Goal: Transaction & Acquisition: Book appointment/travel/reservation

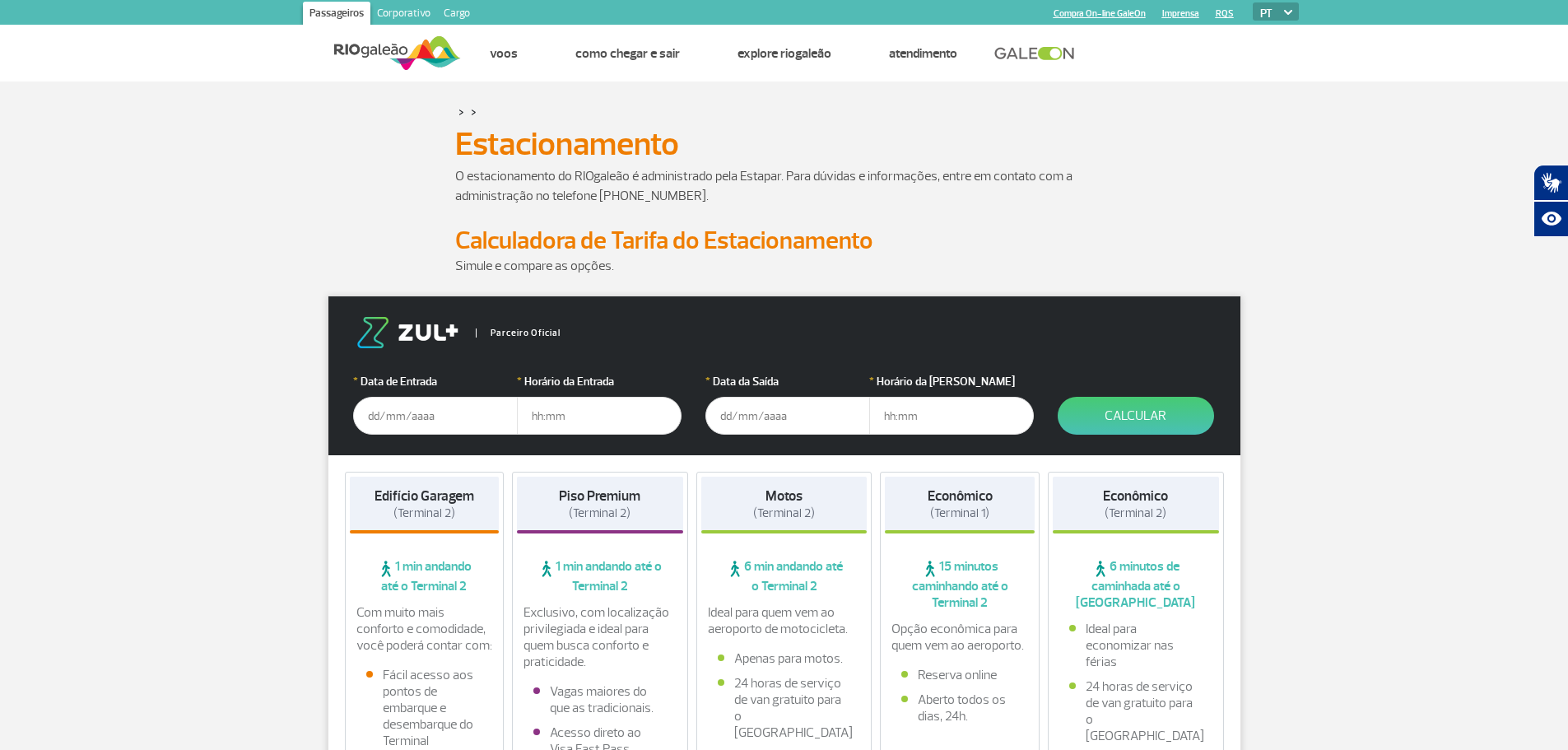
click at [454, 416] on input "text" at bounding box center [435, 415] width 164 height 38
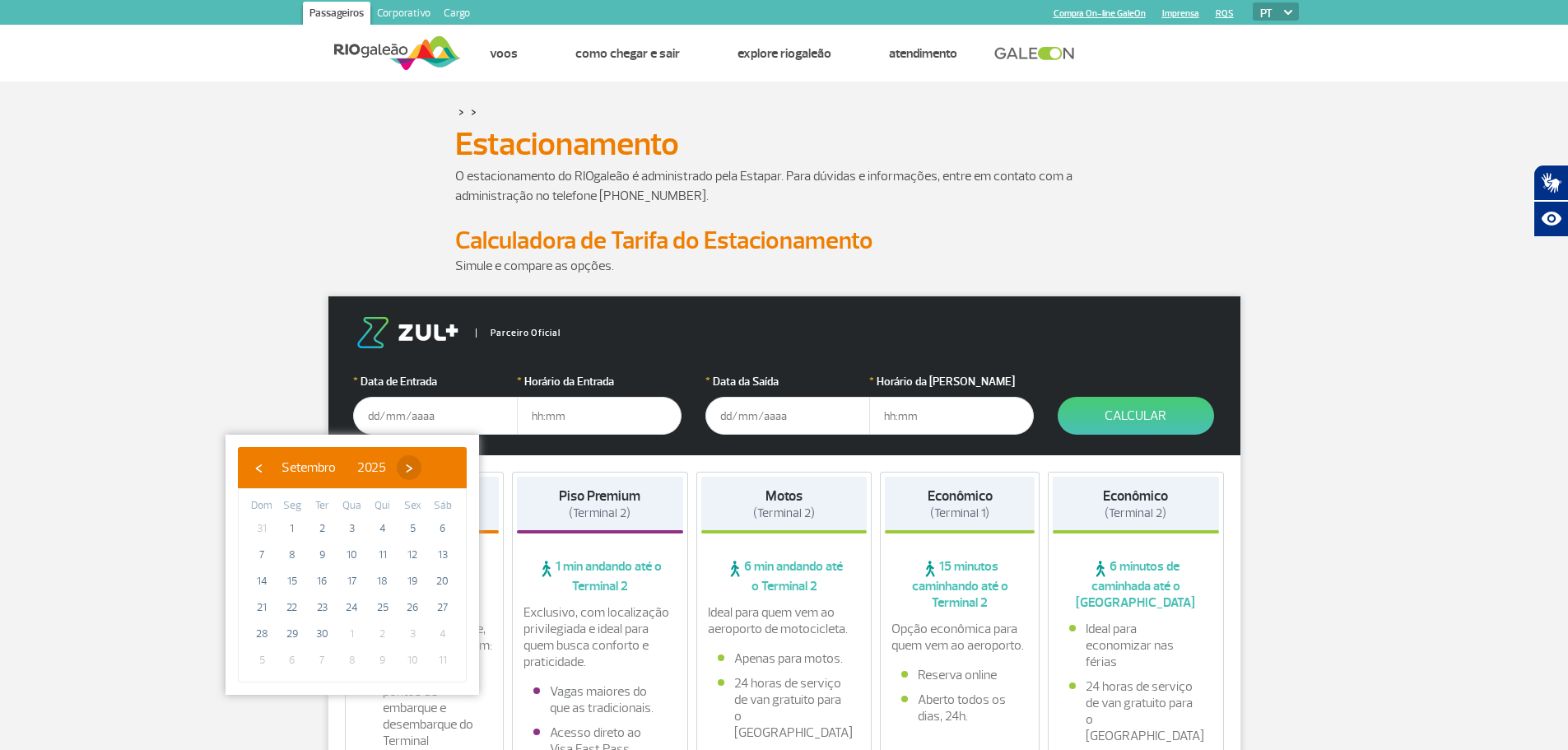
click at [422, 466] on span "›" at bounding box center [409, 468] width 25 height 25
click at [289, 611] on span "20" at bounding box center [292, 607] width 27 height 27
type input "[DATE]"
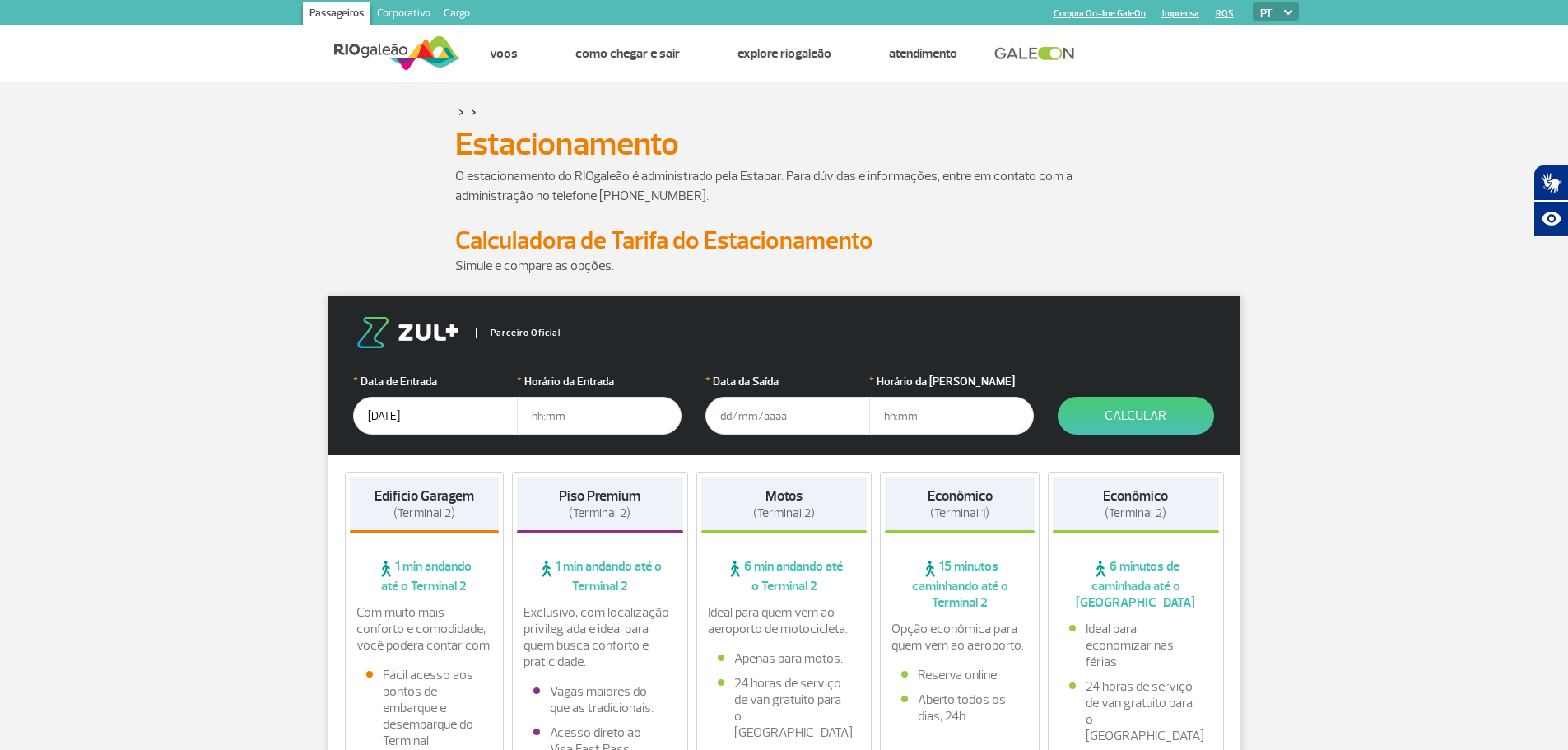
click at [591, 407] on input "text" at bounding box center [598, 415] width 164 height 38
type input "0"
type input "07:00"
click at [787, 410] on input "text" at bounding box center [788, 415] width 164 height 38
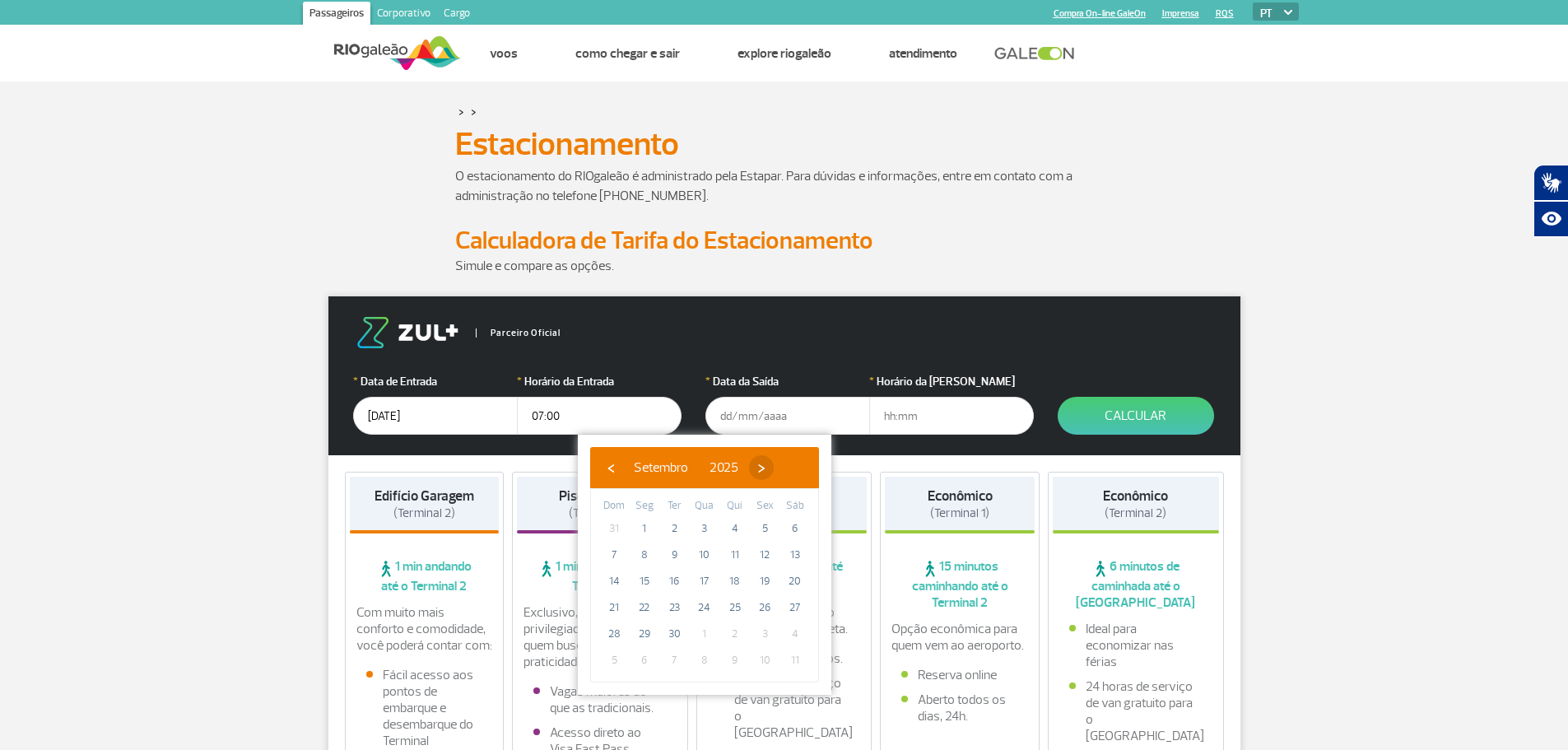
click at [774, 470] on span "›" at bounding box center [762, 468] width 25 height 25
click at [772, 609] on span "24" at bounding box center [765, 607] width 27 height 27
type input "[DATE]"
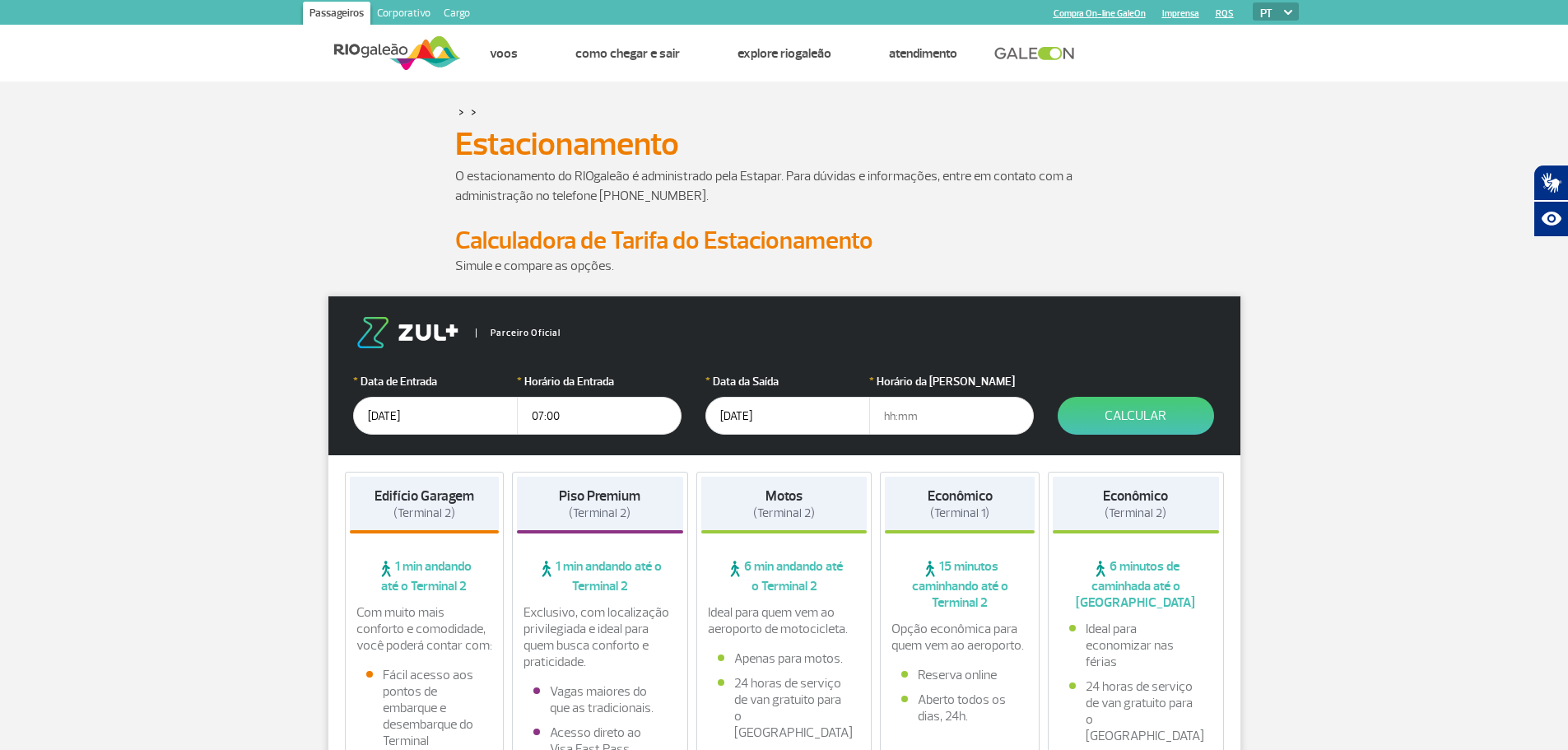
click at [939, 418] on input "text" at bounding box center [951, 415] width 164 height 38
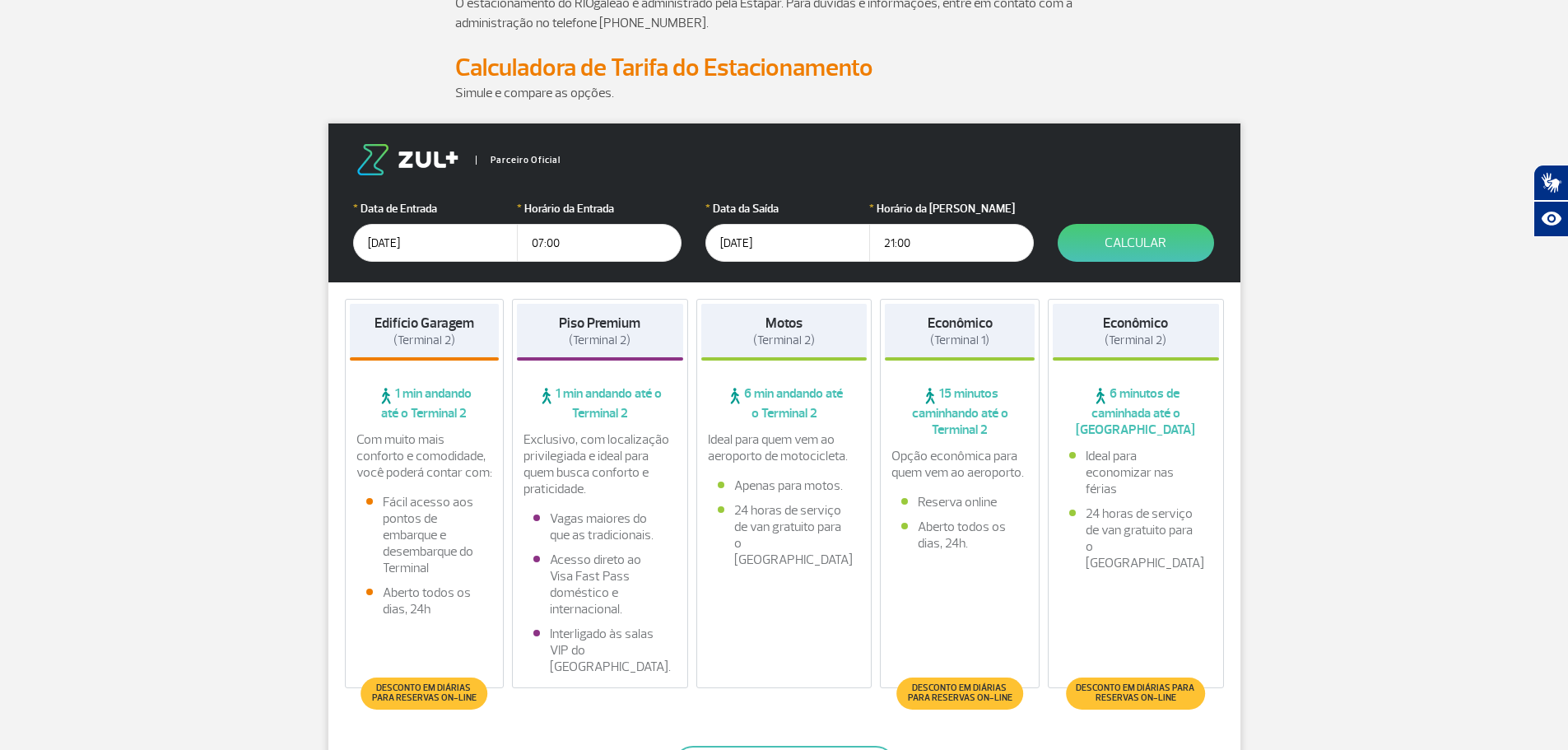
scroll to position [164, 0]
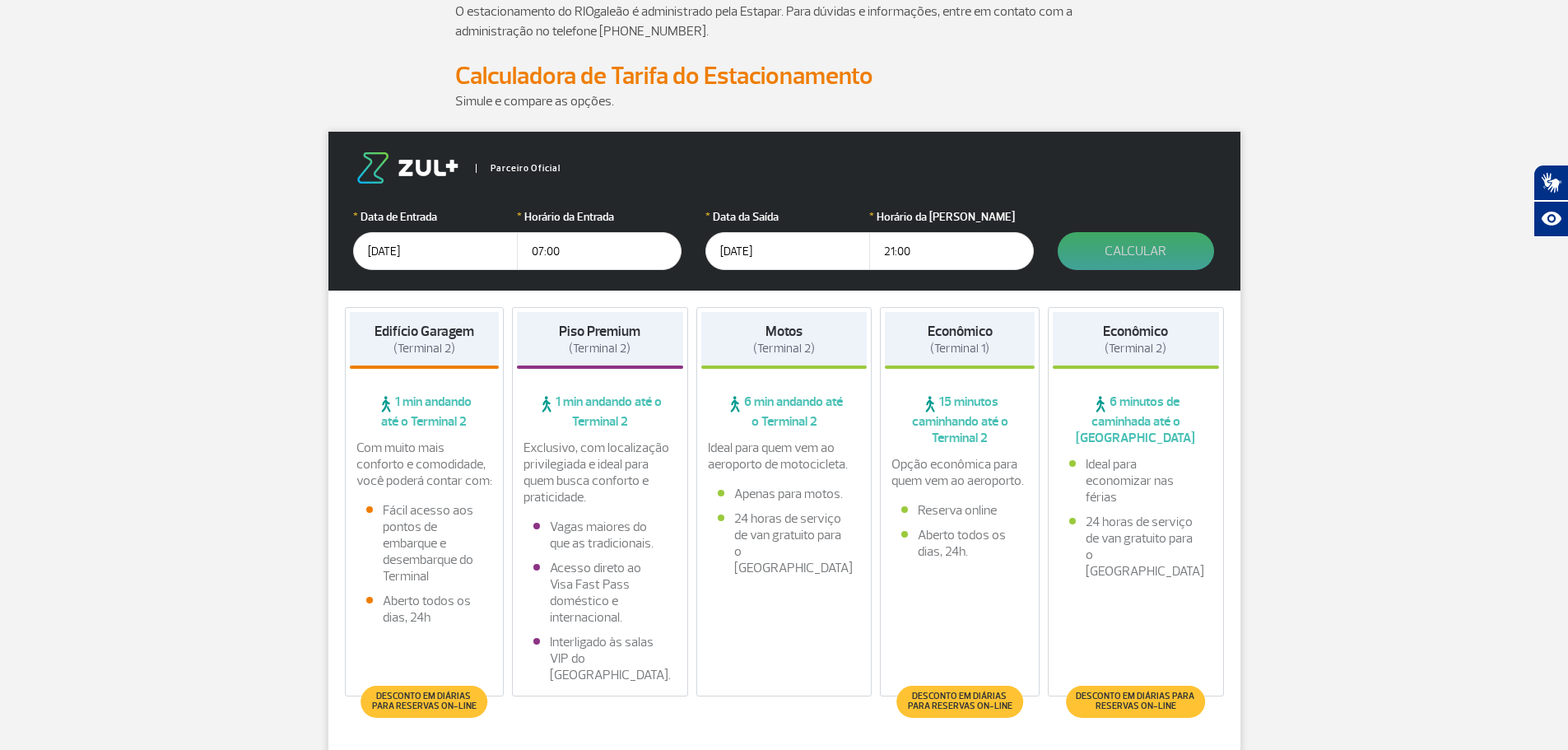
type input "21:00"
click at [1156, 246] on button "Calcular" at bounding box center [1136, 250] width 156 height 38
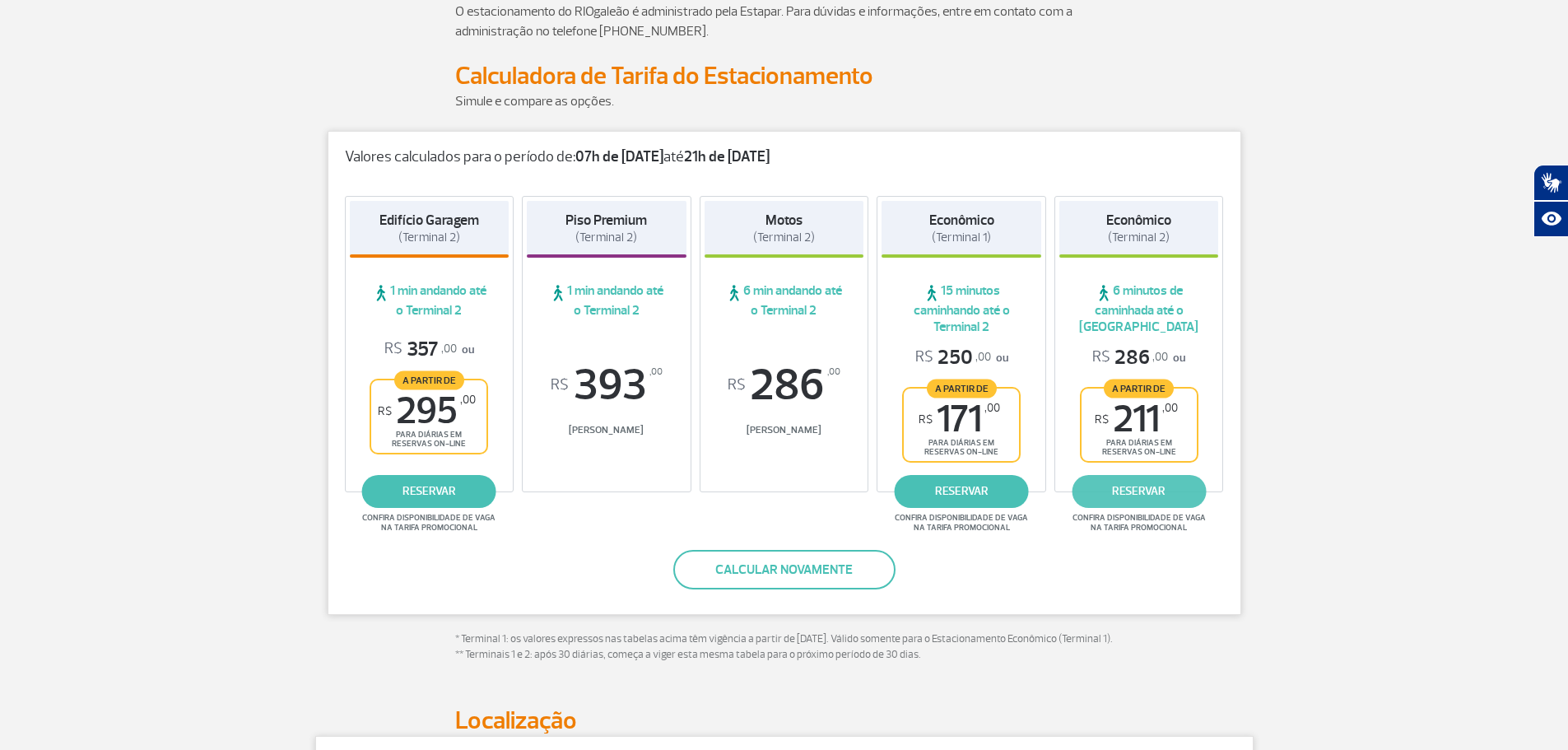
click at [1181, 492] on link "reservar" at bounding box center [1138, 491] width 134 height 33
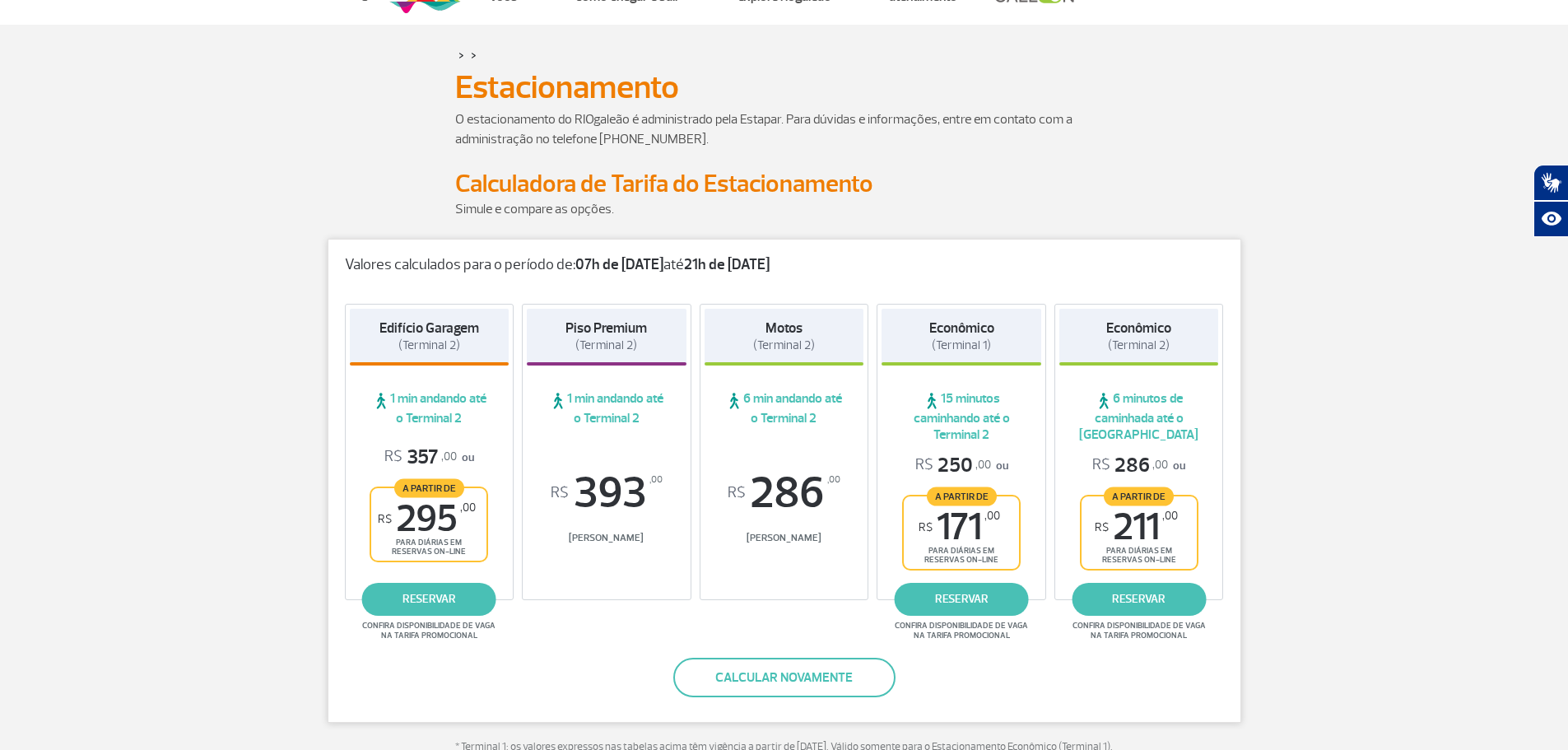
scroll to position [0, 0]
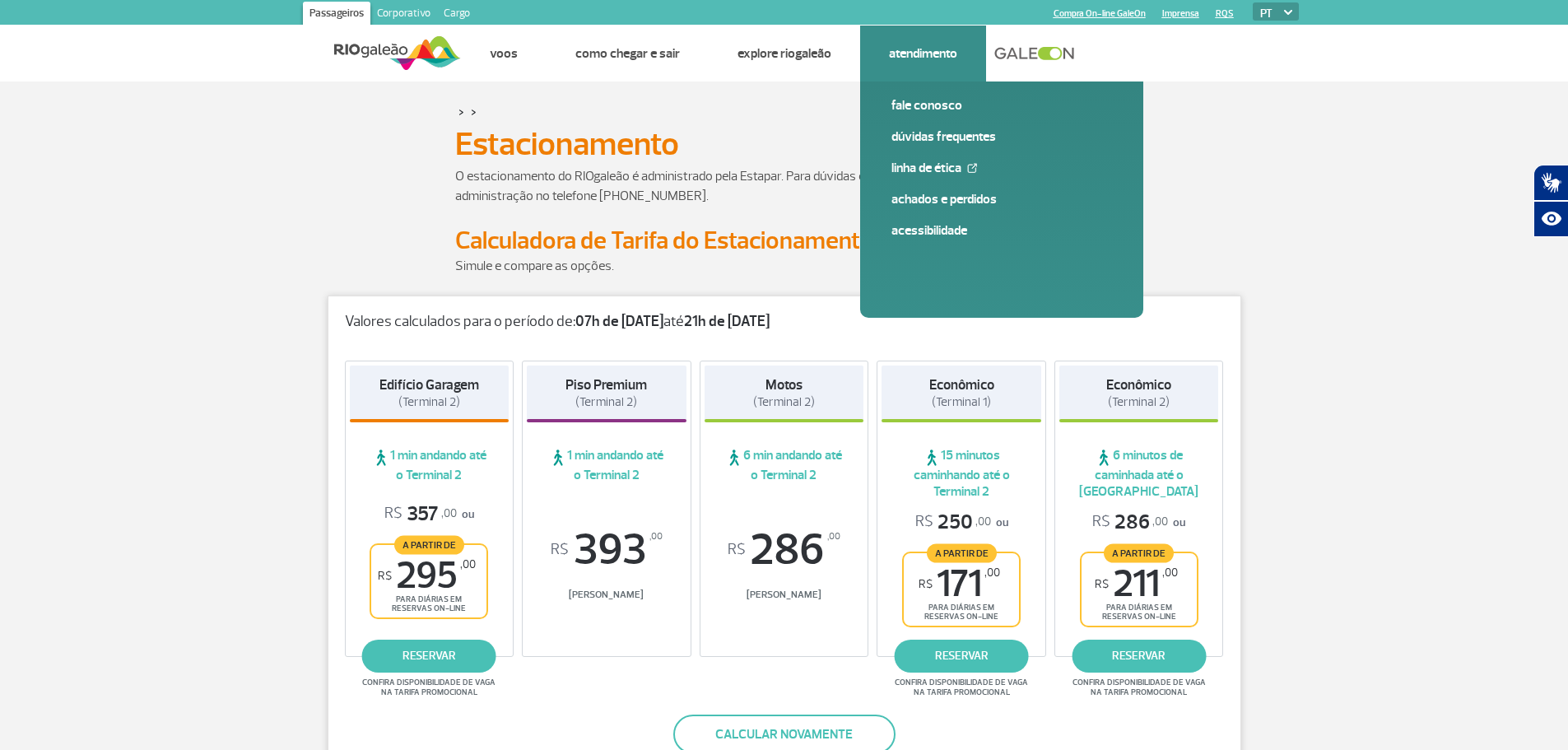
click at [939, 55] on link "Atendimento" at bounding box center [923, 53] width 68 height 17
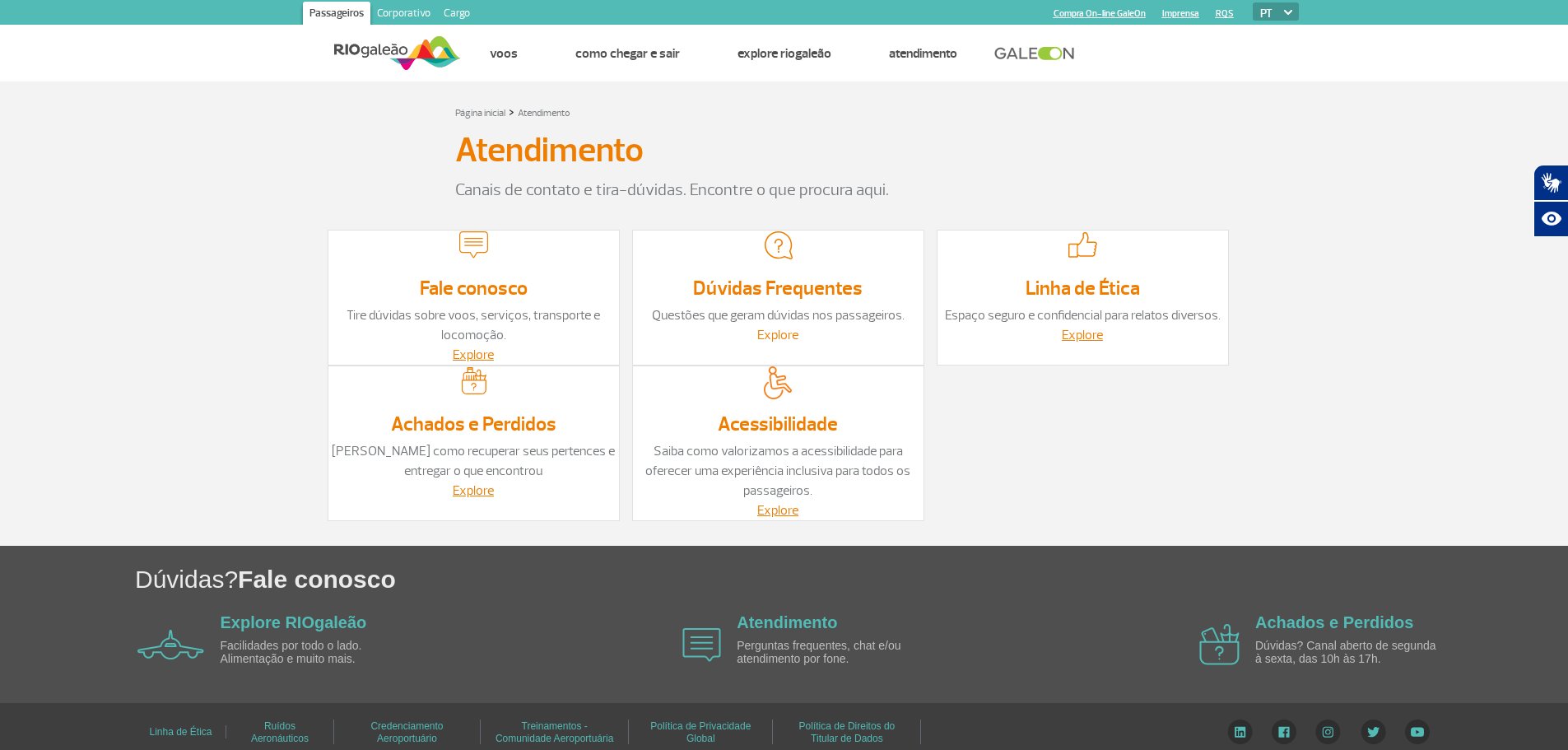
click at [788, 343] on link "Explore" at bounding box center [778, 335] width 41 height 17
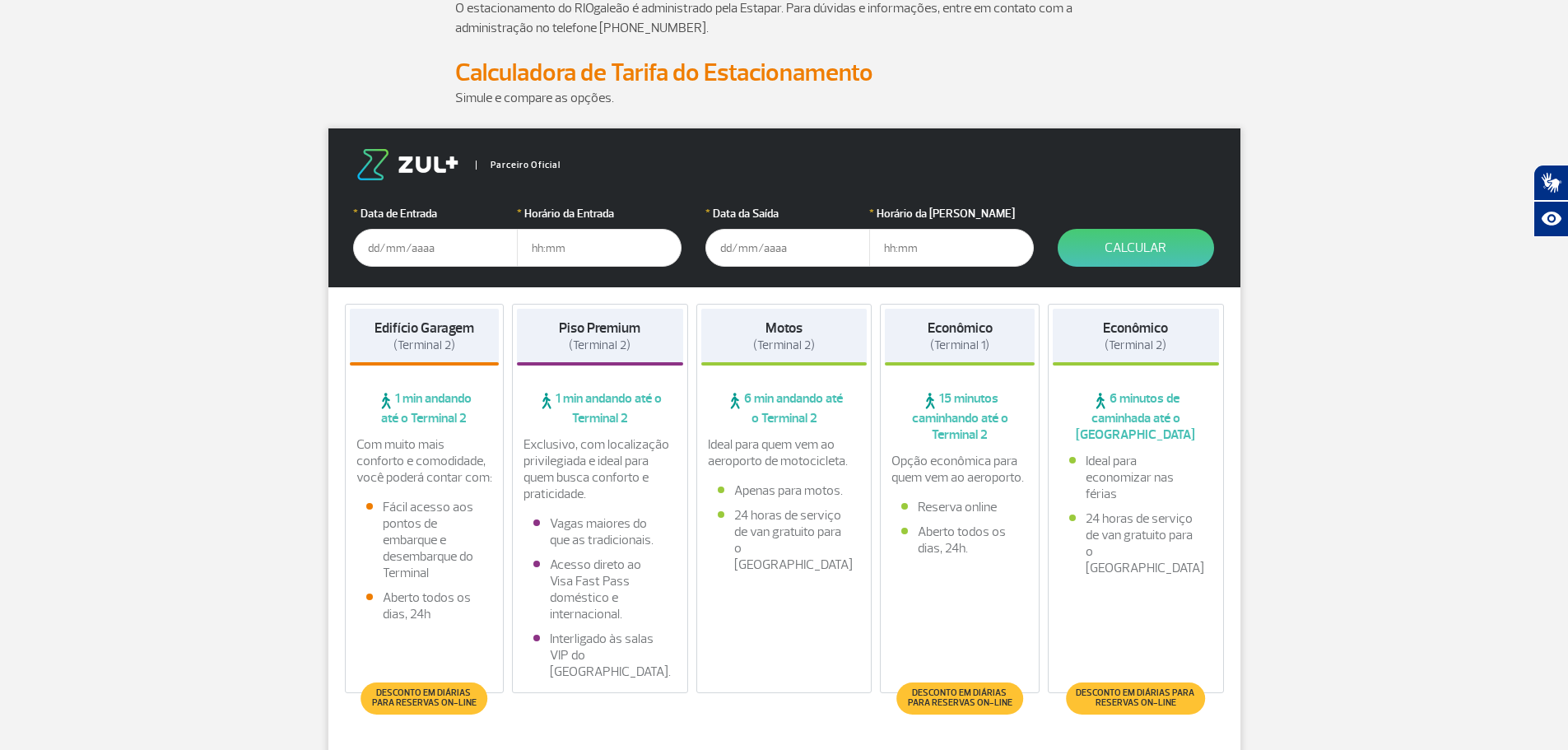
scroll to position [164, 0]
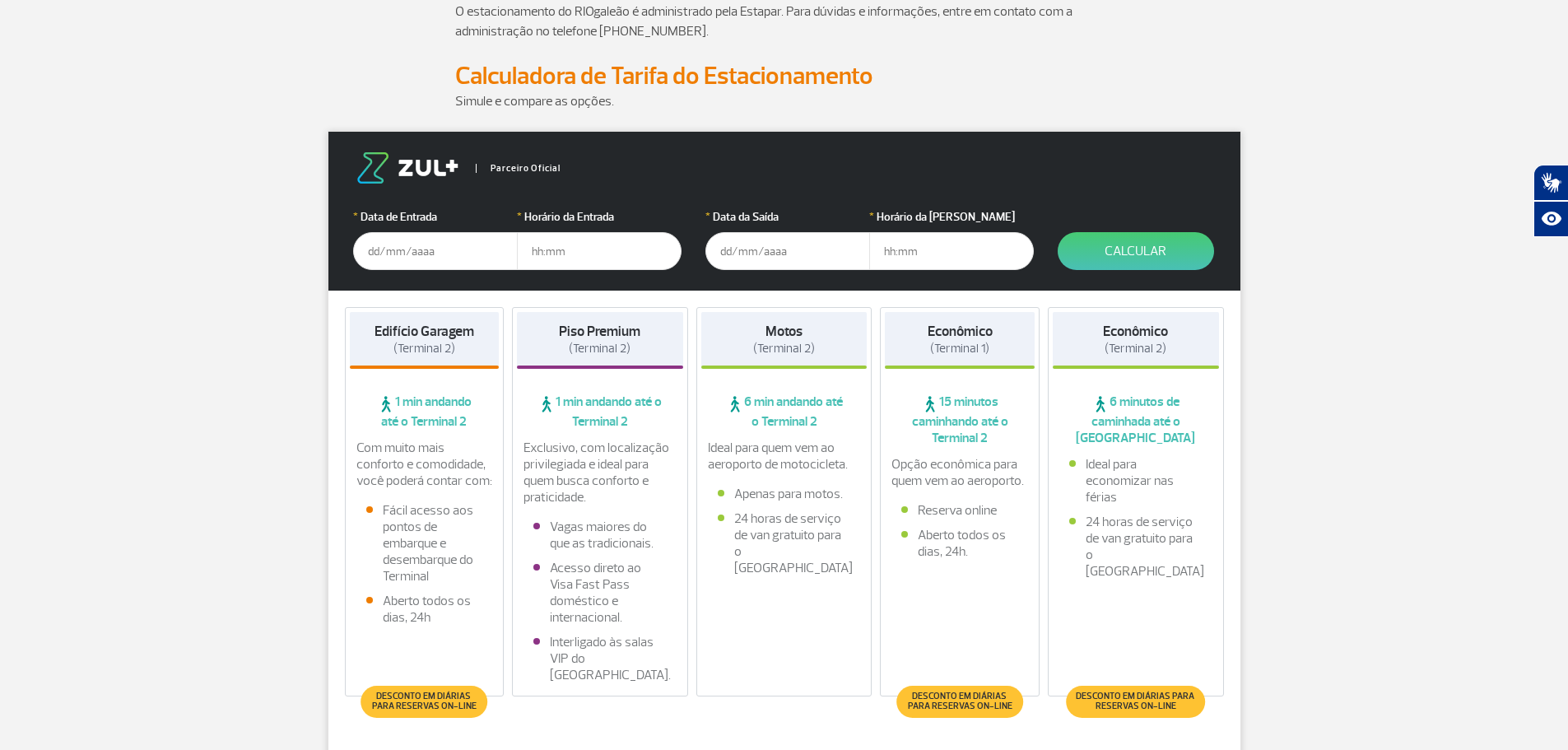
click at [400, 250] on input "text" at bounding box center [435, 250] width 164 height 38
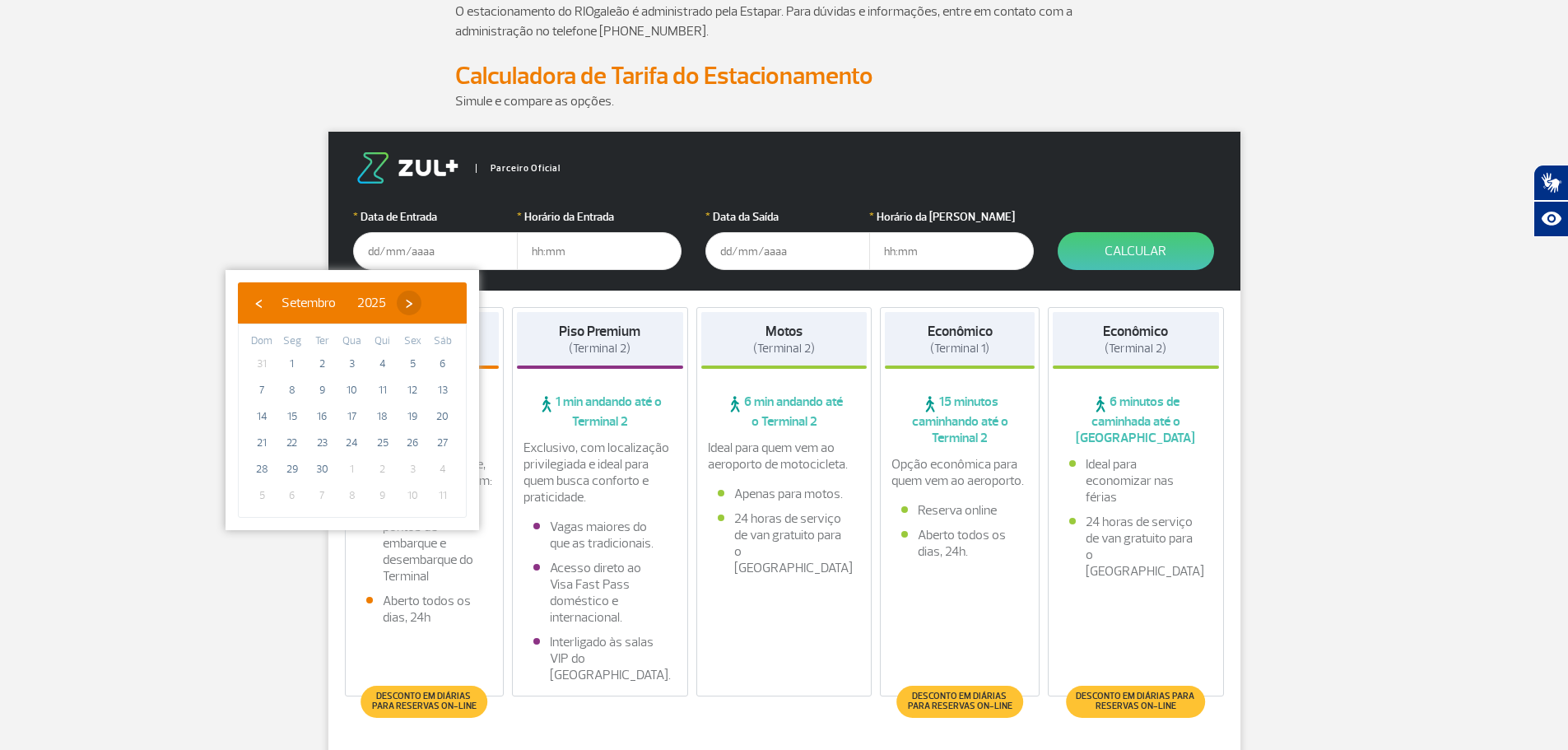
click at [422, 301] on span "›" at bounding box center [409, 303] width 25 height 25
click at [281, 438] on span "20" at bounding box center [292, 443] width 27 height 27
type input "[DATE]"
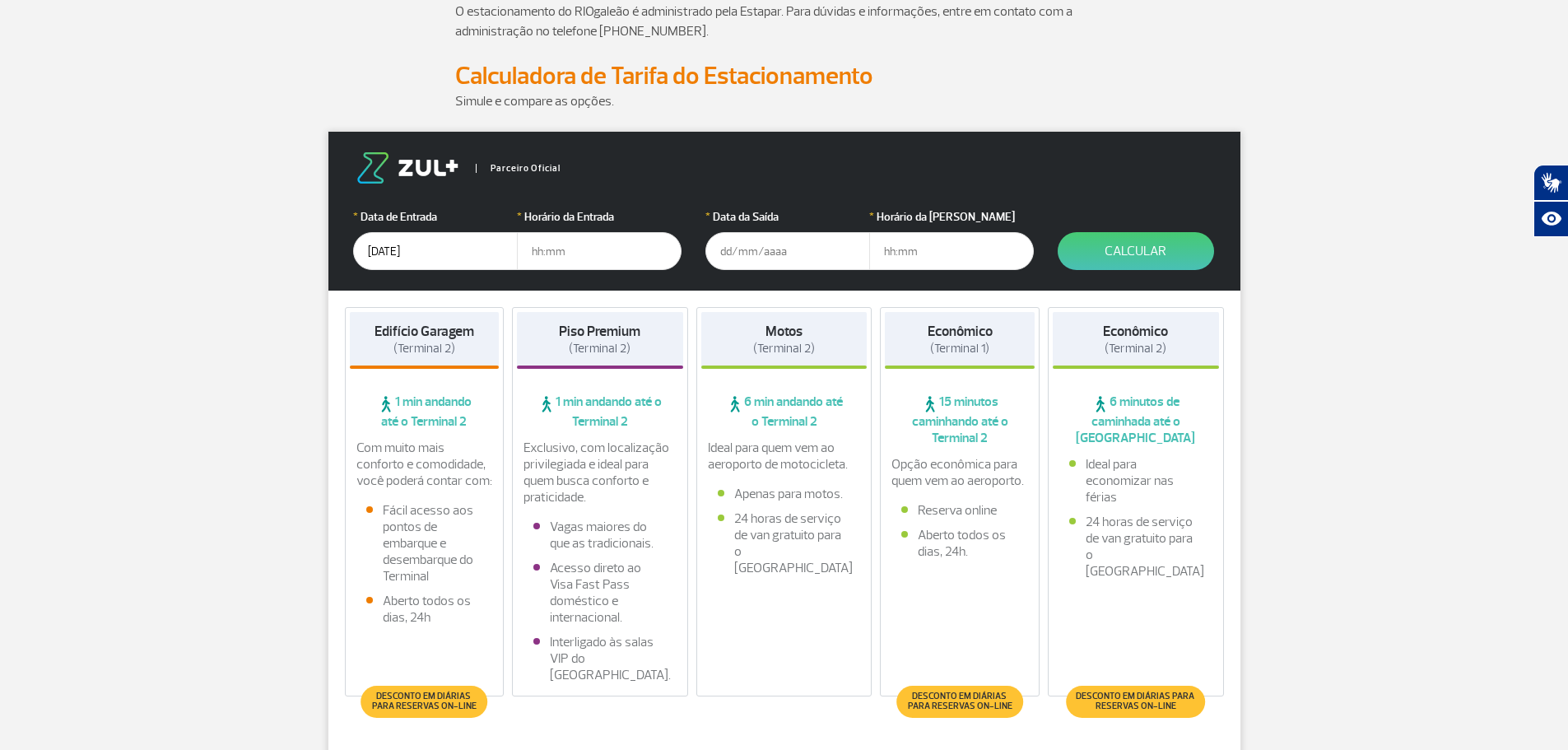
click at [587, 245] on input "text" at bounding box center [598, 250] width 164 height 38
type input "07:00"
click at [780, 253] on input "text" at bounding box center [788, 250] width 164 height 38
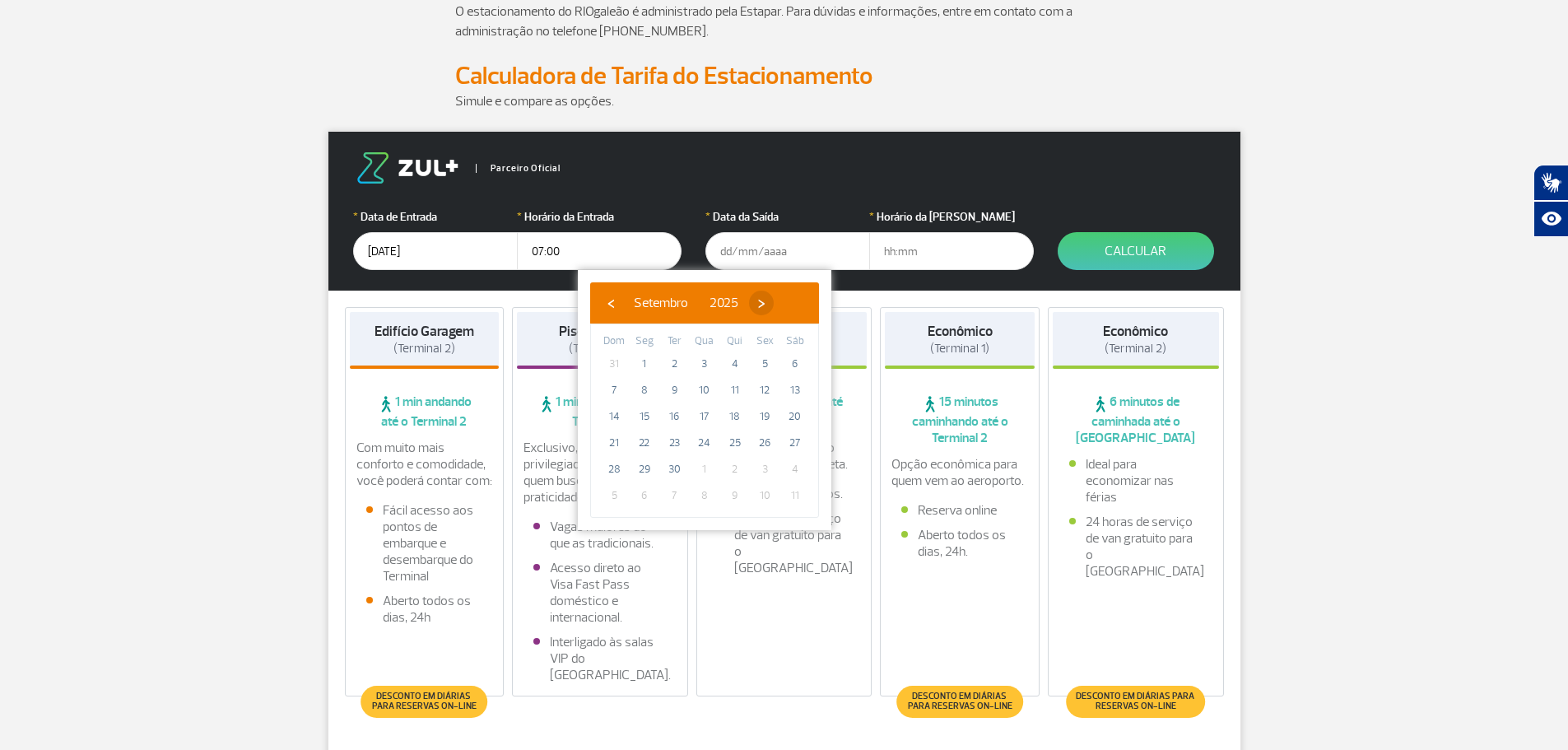
click at [774, 312] on span "›" at bounding box center [762, 303] width 25 height 25
click at [764, 438] on span "24" at bounding box center [765, 443] width 27 height 27
type input "[DATE]"
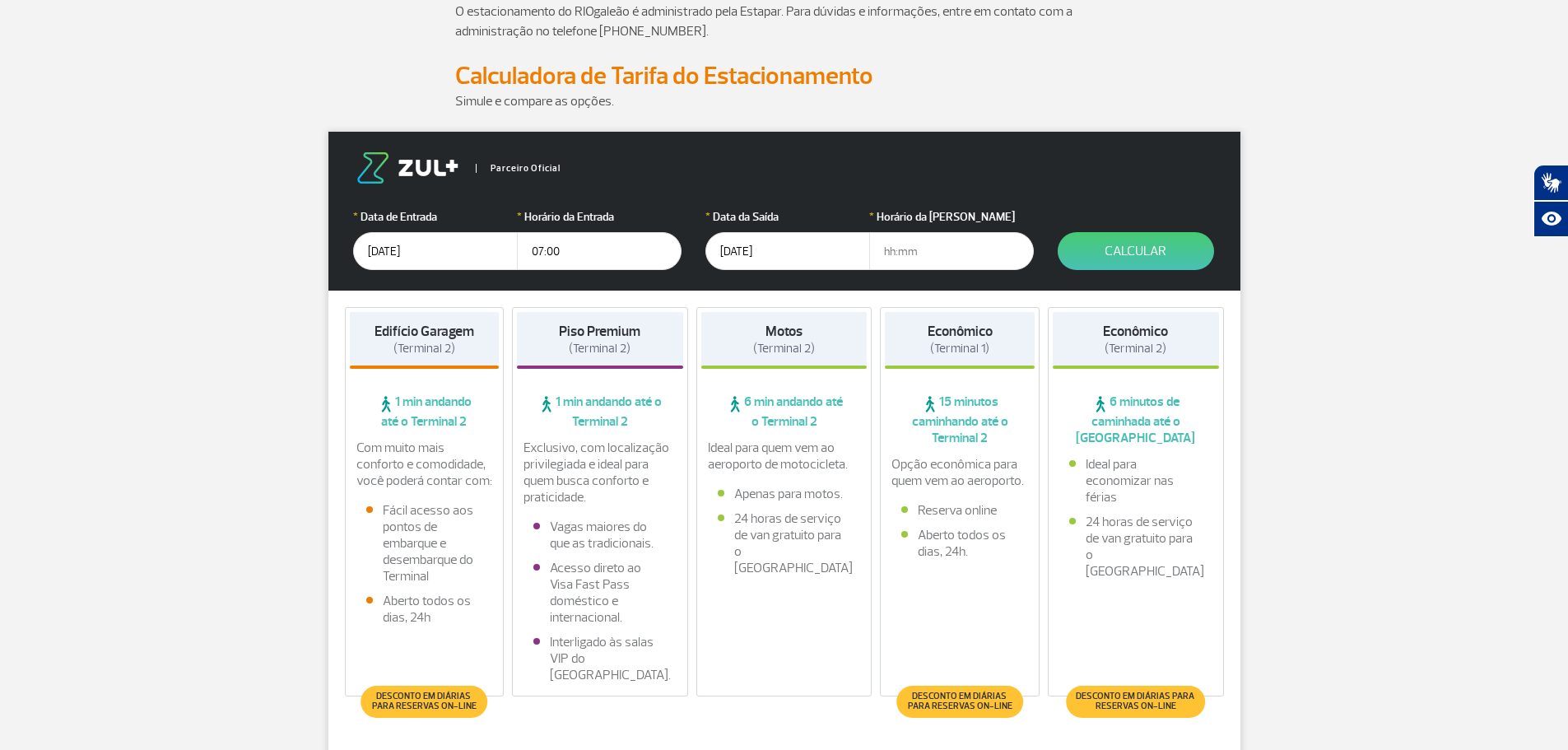
click at [938, 266] on input "text" at bounding box center [951, 250] width 164 height 38
type input "22:00"
click at [1142, 264] on button "Calcular" at bounding box center [1136, 250] width 156 height 38
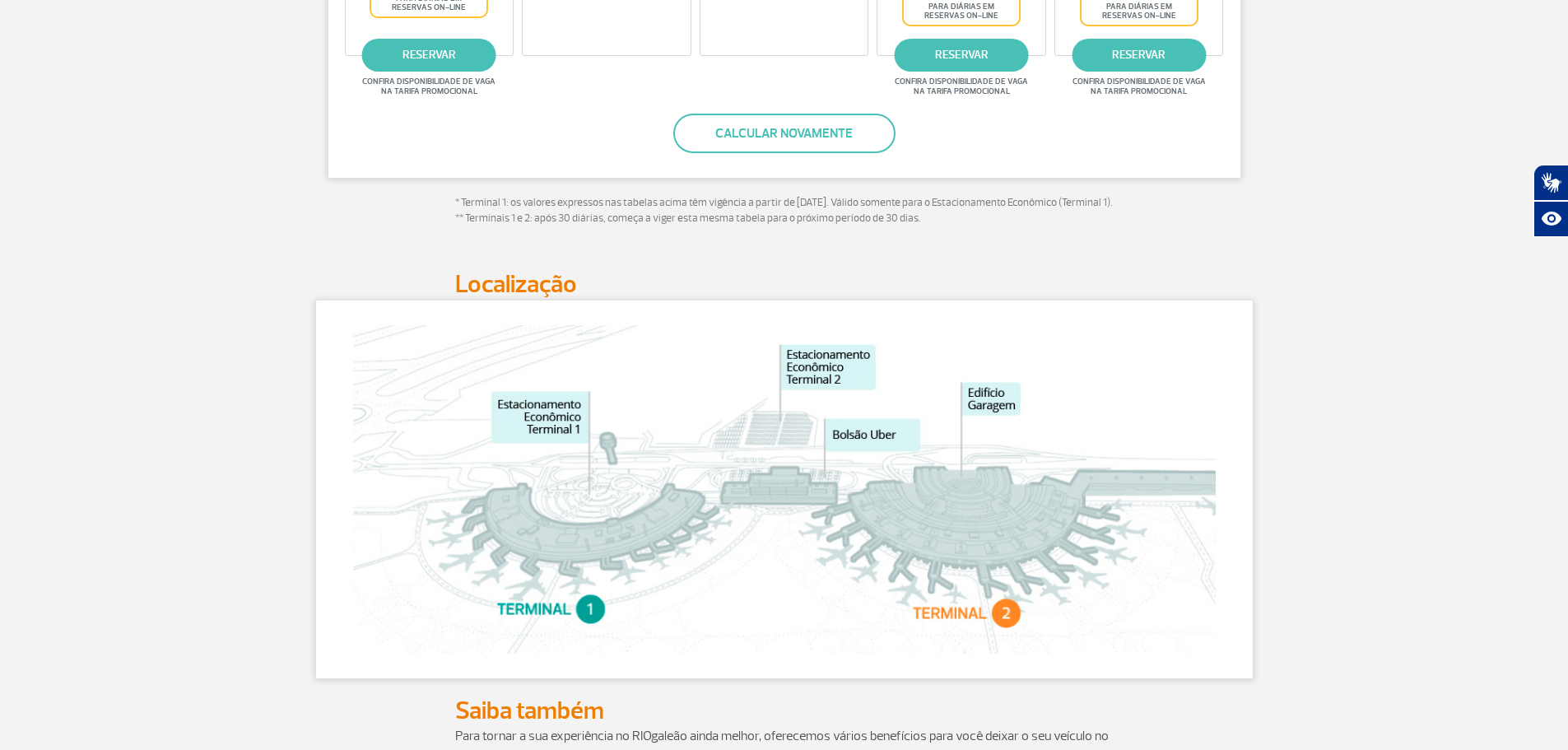
scroll to position [1070, 0]
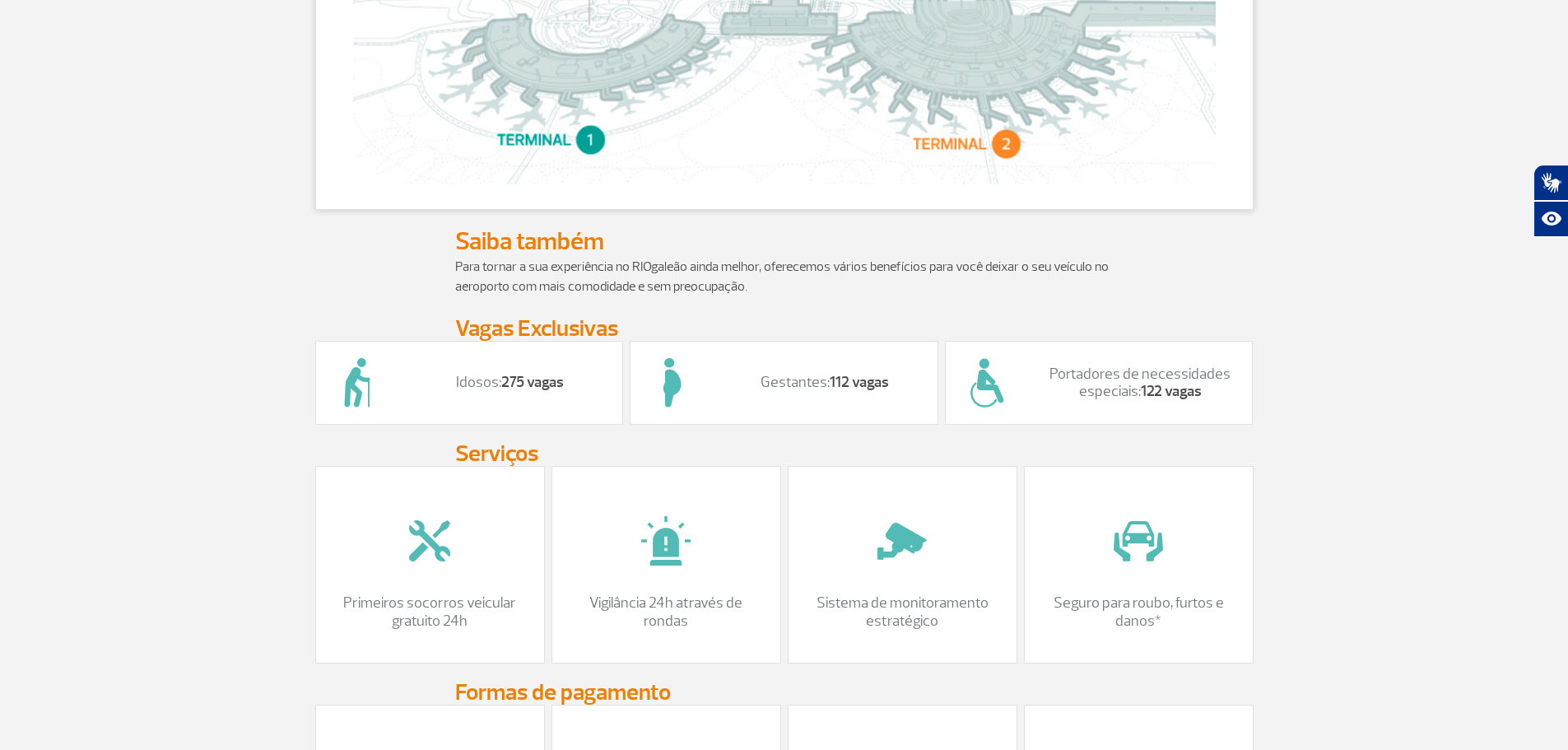
click at [489, 385] on div "Idosos: 275 vagas" at bounding box center [470, 383] width 309 height 84
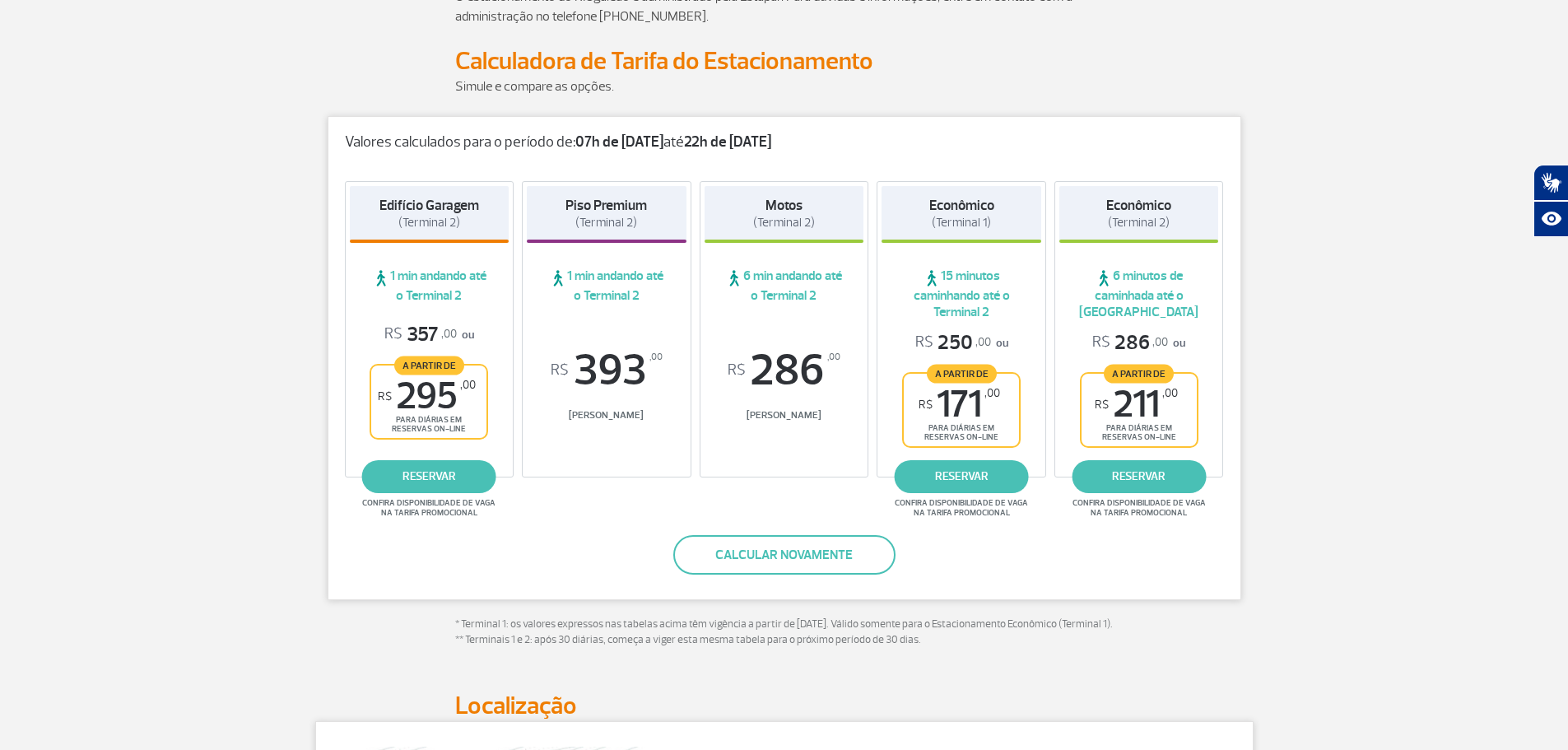
scroll to position [164, 0]
